Goal: Transaction & Acquisition: Purchase product/service

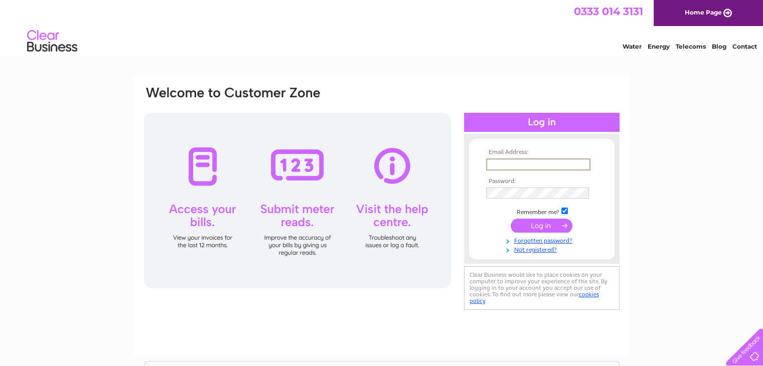
click at [507, 166] on input "text" at bounding box center [538, 165] width 104 height 12
paste input "sjayamokan@gmail.com"
type input "sjayamokan@gmail.com"
click at [511, 218] on input "submit" at bounding box center [542, 225] width 62 height 14
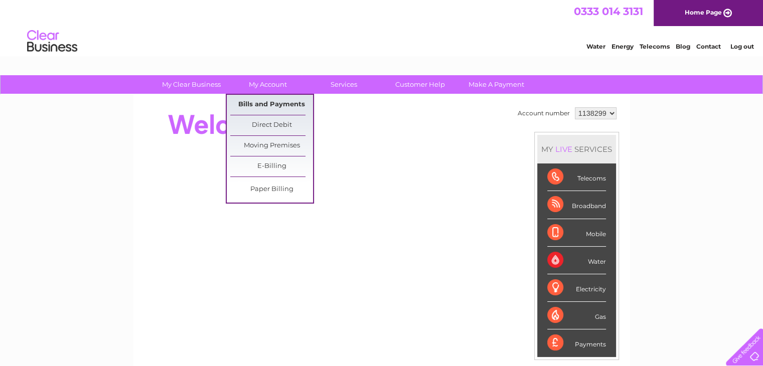
click at [269, 111] on link "Bills and Payments" at bounding box center [271, 105] width 83 height 20
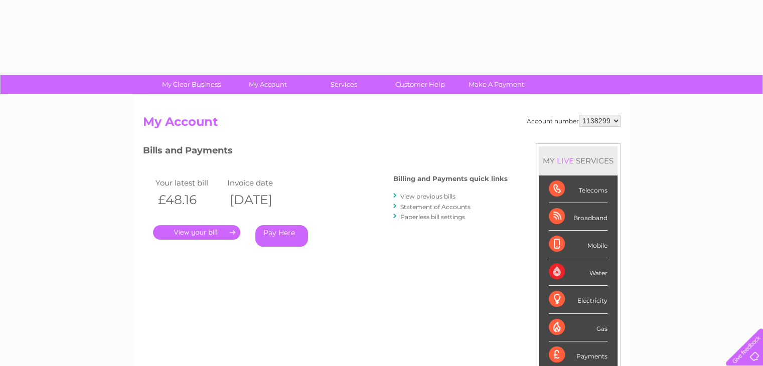
click at [269, 111] on div "Account number 1138299 My Account MY LIVE SERVICES Telecoms Broadband Mobile Wa…" at bounding box center [381, 261] width 497 height 332
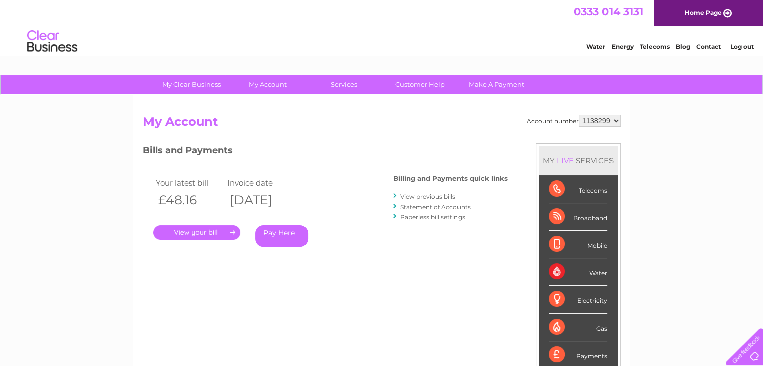
click at [225, 231] on link "." at bounding box center [196, 232] width 87 height 15
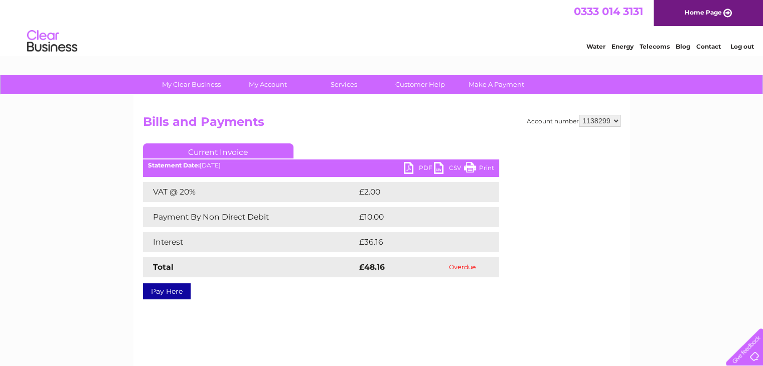
click at [616, 120] on select "1138299" at bounding box center [600, 121] width 42 height 12
click at [419, 168] on link "PDF" at bounding box center [419, 169] width 30 height 15
click at [253, 149] on link "Current Invoice" at bounding box center [218, 150] width 151 height 15
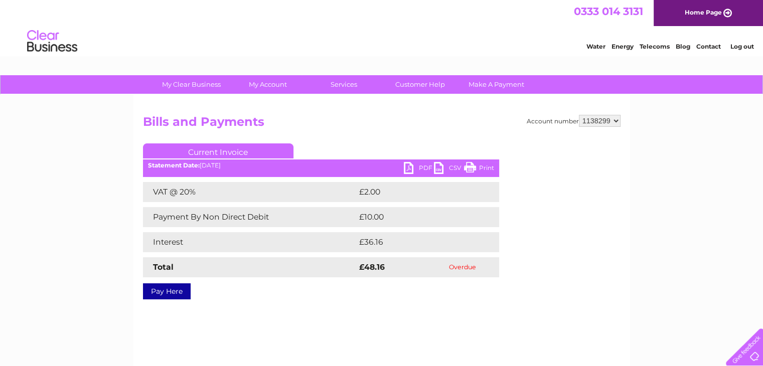
click at [253, 149] on link "Current Invoice" at bounding box center [218, 150] width 151 height 15
click at [185, 293] on link "Pay Here" at bounding box center [167, 291] width 48 height 16
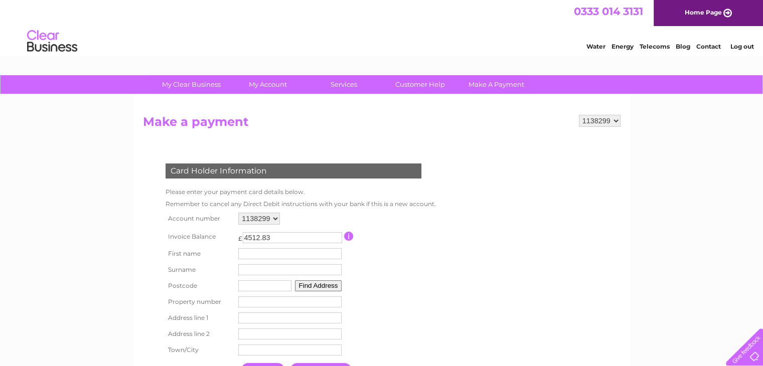
click at [278, 221] on select "1138299" at bounding box center [259, 219] width 42 height 12
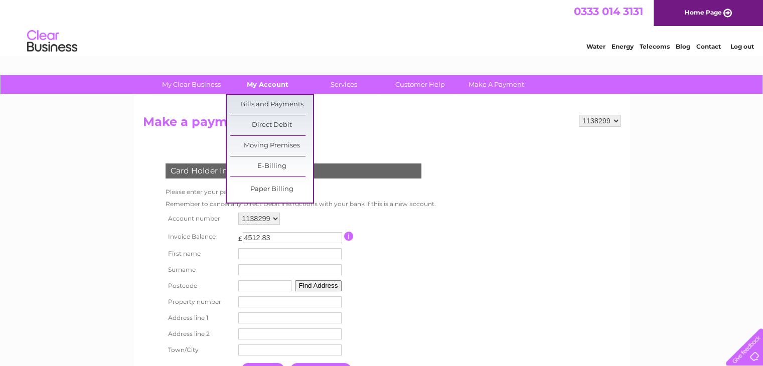
click at [274, 88] on link "My Account" at bounding box center [267, 84] width 83 height 19
click at [281, 185] on link "Paper Billing" at bounding box center [271, 190] width 83 height 20
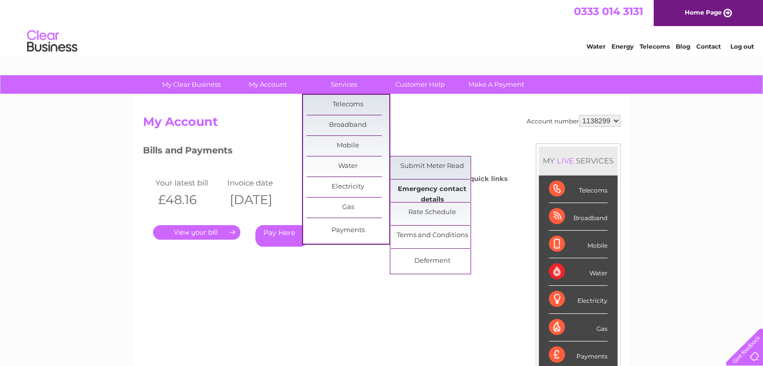
click at [409, 184] on link "Emergency contact details" at bounding box center [432, 190] width 83 height 20
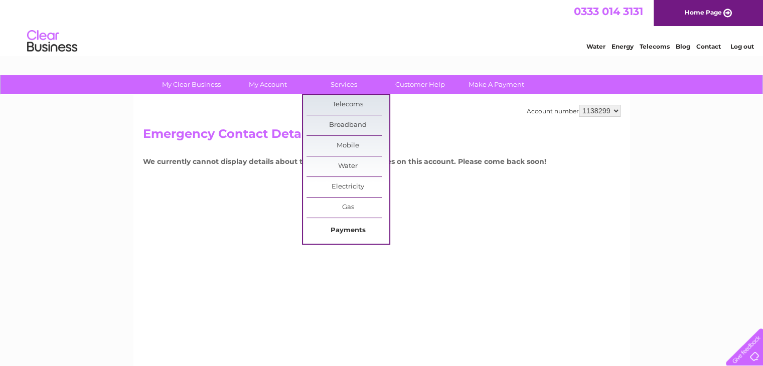
click at [356, 226] on link "Payments" at bounding box center [348, 231] width 83 height 20
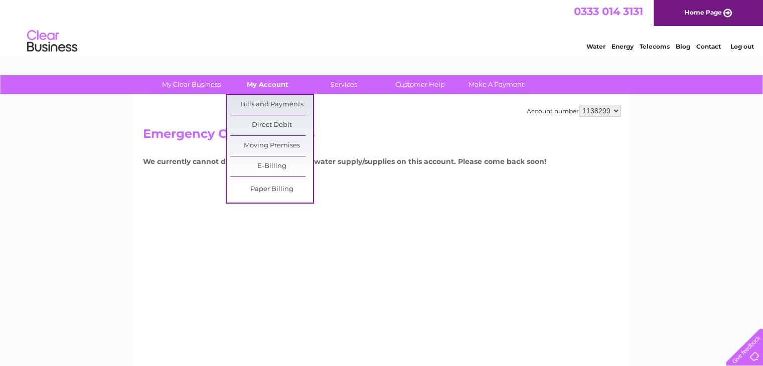
click at [258, 84] on link "My Account" at bounding box center [267, 84] width 83 height 19
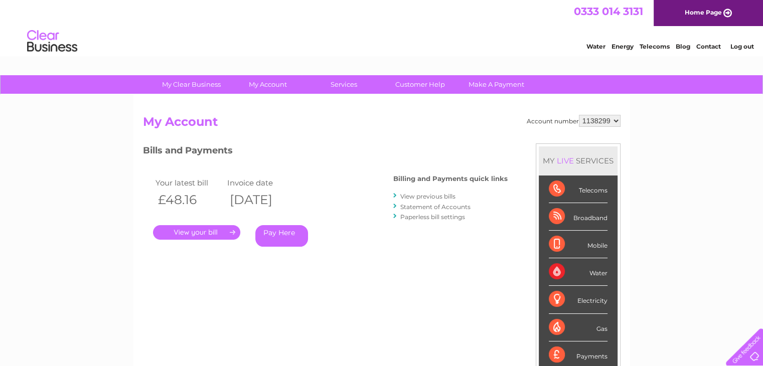
drag, startPoint x: 744, startPoint y: 162, endPoint x: 764, endPoint y: 202, distance: 44.4
click at [763, 202] on html "My Clear Business Login Details My Details My Preferences Link Account My Accou…" at bounding box center [381, 303] width 763 height 606
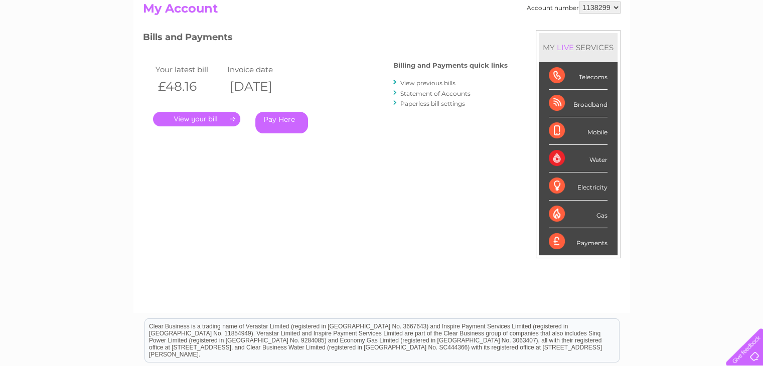
scroll to position [114, 0]
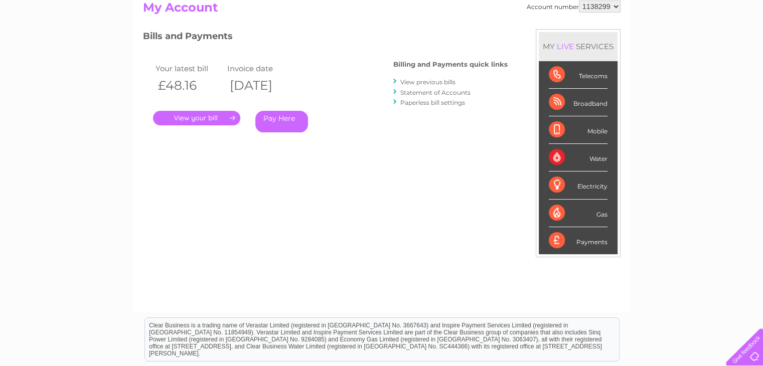
click at [591, 238] on div "Payments" at bounding box center [578, 240] width 59 height 27
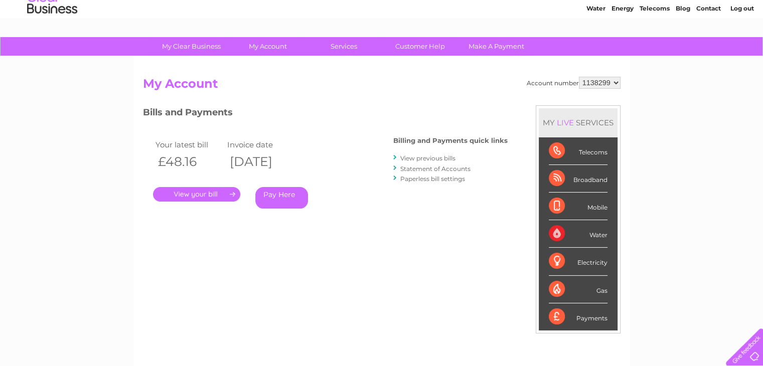
scroll to position [30, 0]
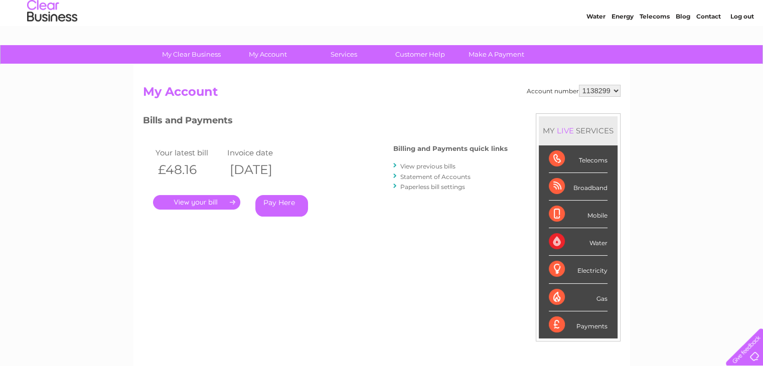
click at [601, 162] on div "Telecoms" at bounding box center [578, 160] width 59 height 28
click at [495, 56] on link "Make A Payment" at bounding box center [496, 54] width 83 height 19
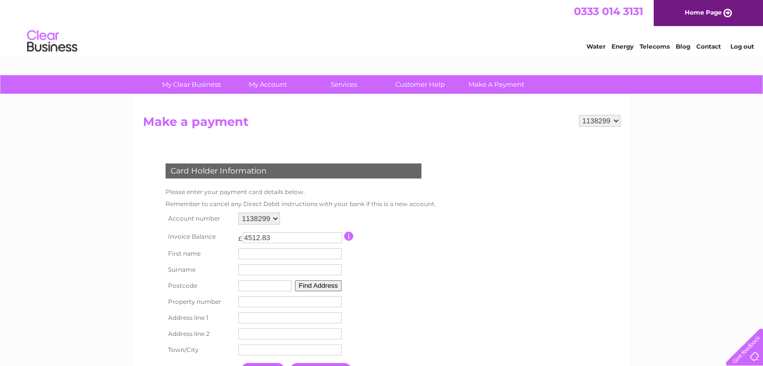
drag, startPoint x: 275, startPoint y: 236, endPoint x: 236, endPoint y: 235, distance: 39.1
click at [236, 235] on td "£ 4512.83 This payment facility permits payment of the full outstanding invoice…" at bounding box center [290, 236] width 108 height 19
click at [237, 239] on td "£ 4512.83 This payment facility permits payment of the full outstanding invoice…" at bounding box center [290, 236] width 108 height 19
copy td "£"
